Goal: Submit feedback/report problem: Submit feedback/report problem

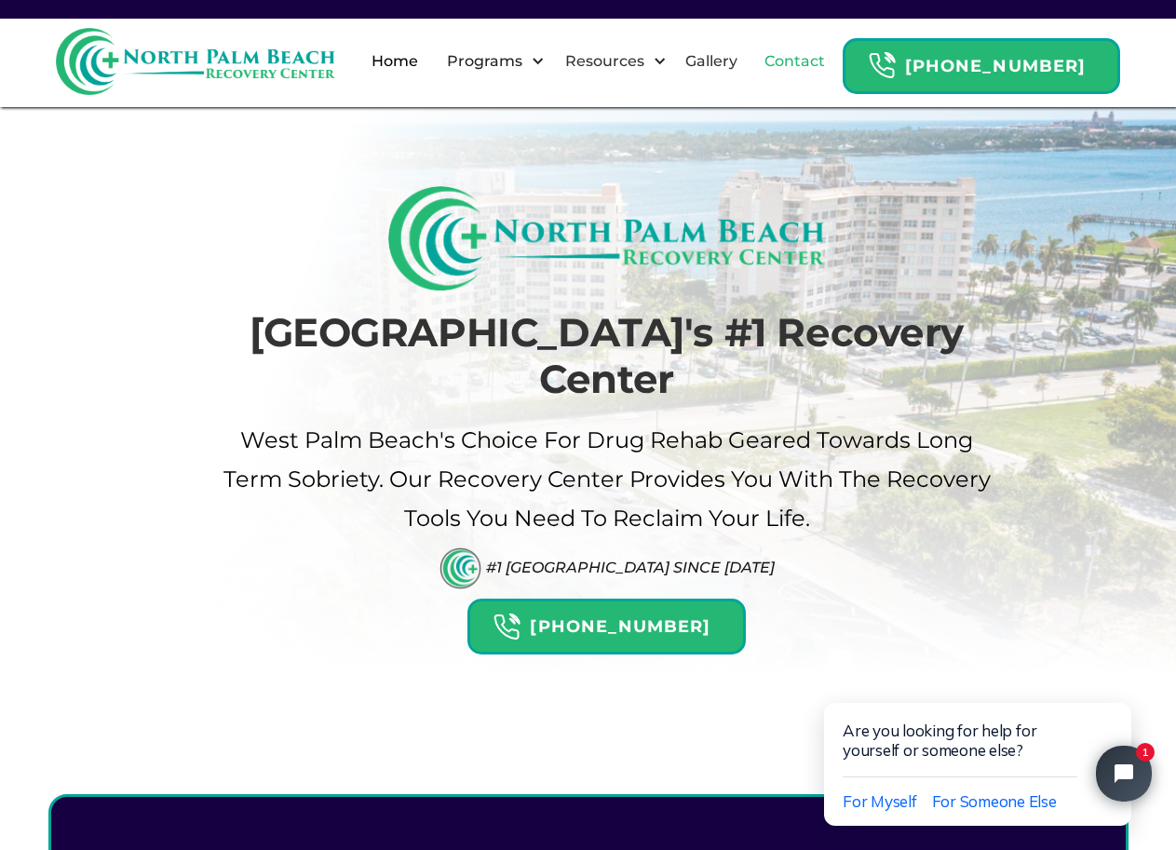
click at [811, 68] on link "Contact" at bounding box center [794, 62] width 83 height 60
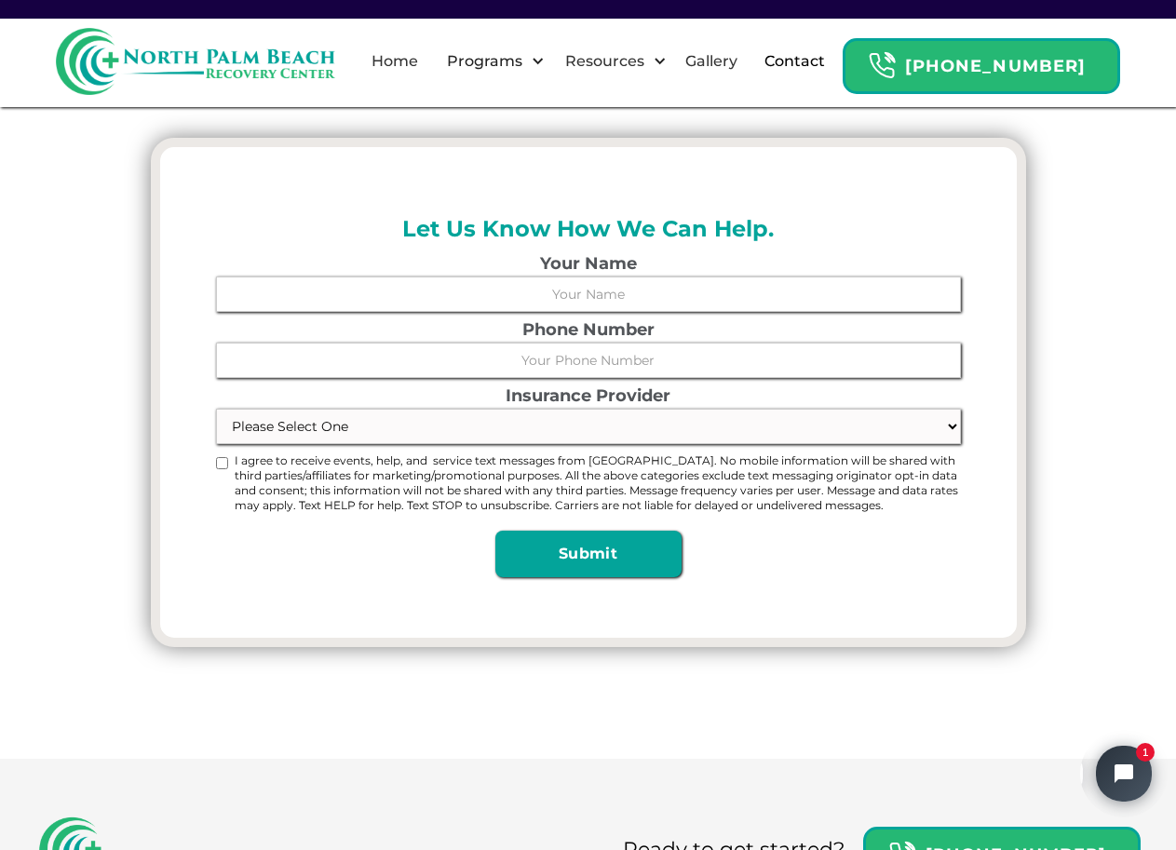
scroll to position [342, 0]
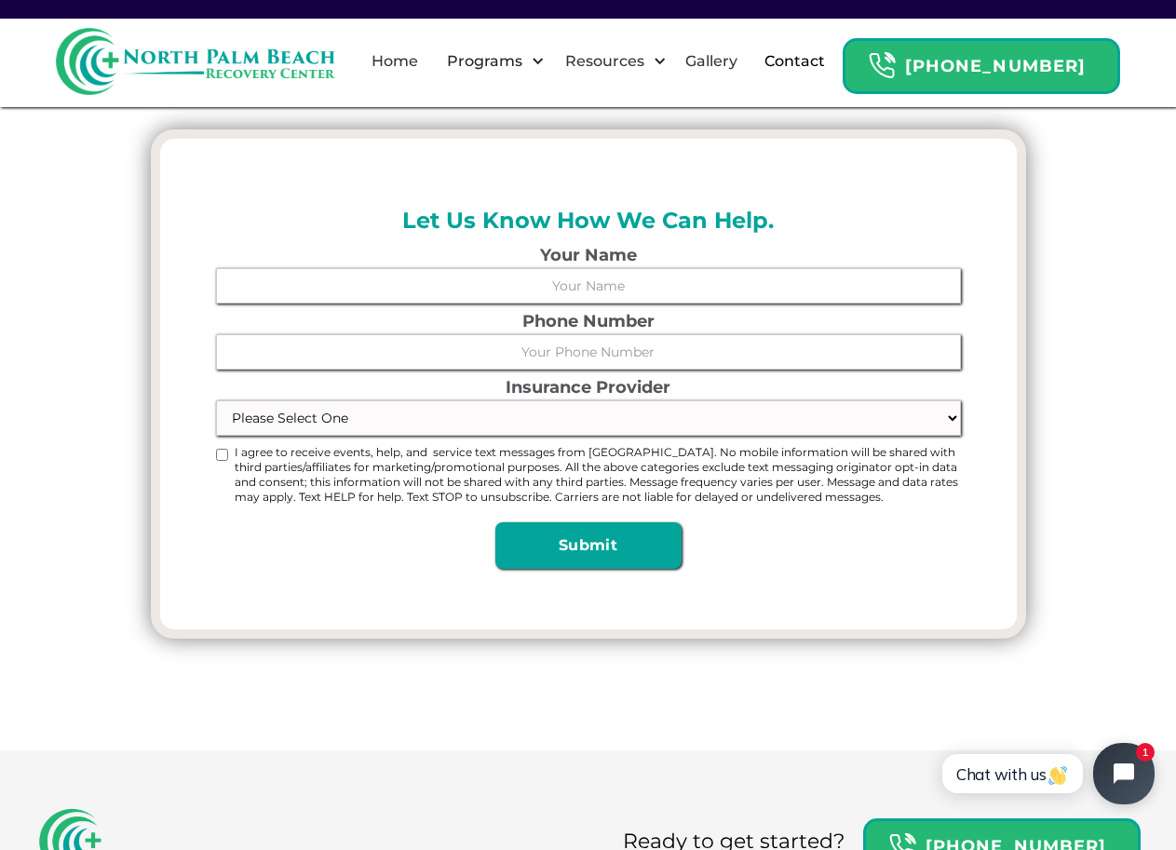
click at [1108, 762] on button "Open chat widget" at bounding box center [1123, 773] width 61 height 61
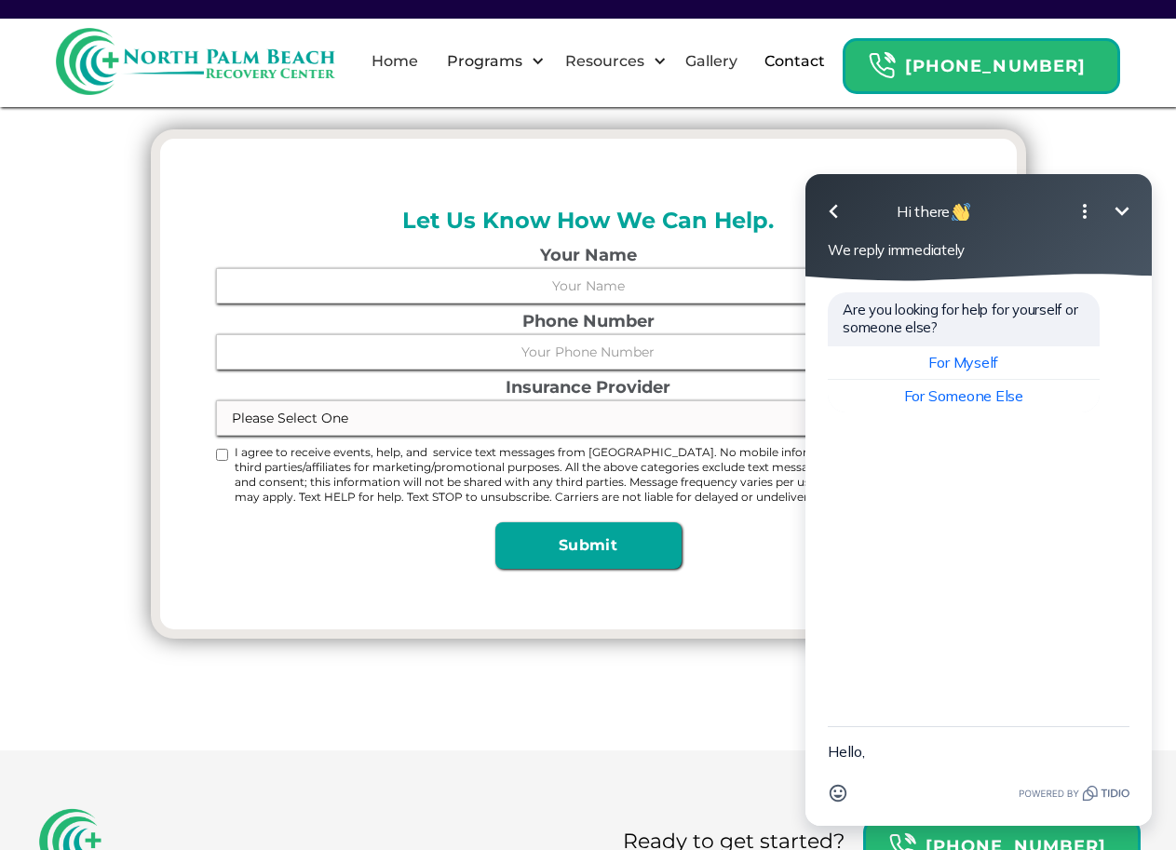
scroll to position [208, 0]
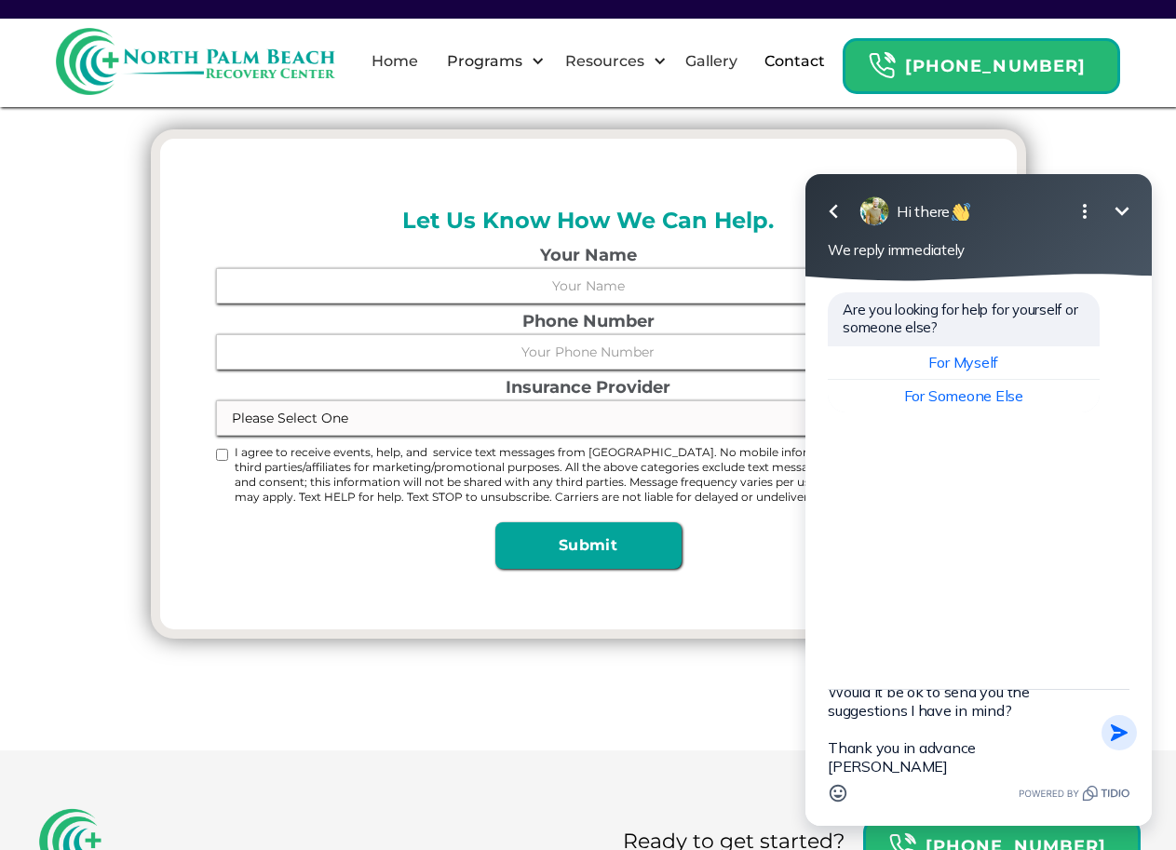
type textarea "Hello, I would like to offer some suggestions for your website. No cost, no cat…"
click at [1113, 733] on icon "button" at bounding box center [1119, 732] width 20 height 20
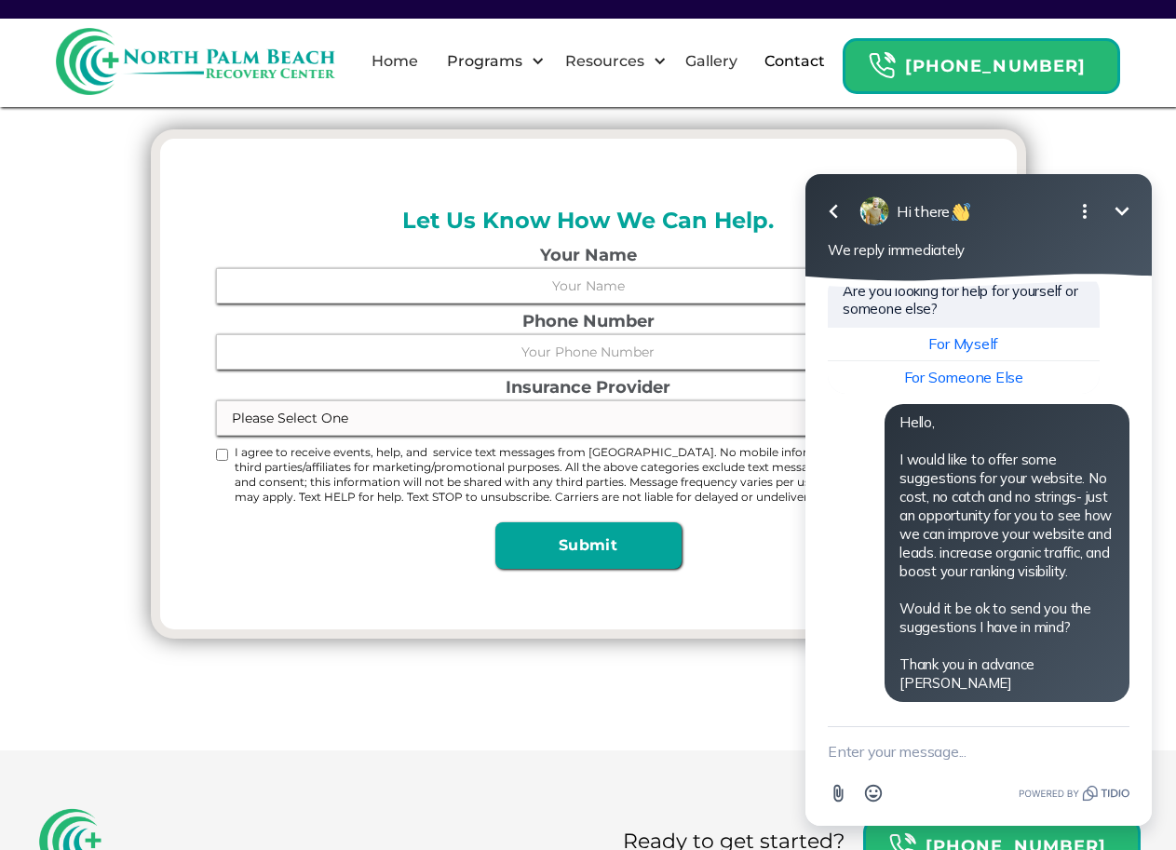
click at [952, 763] on textarea "New message" at bounding box center [978, 751] width 302 height 48
paste textarea "oliviasolomon.mkt@gmail.com"
type textarea "oliviasolomon.mkt@gmail.com"
click at [1104, 746] on button "Send Shortcut" at bounding box center [1118, 750] width 35 height 35
